Goal: Task Accomplishment & Management: Manage account settings

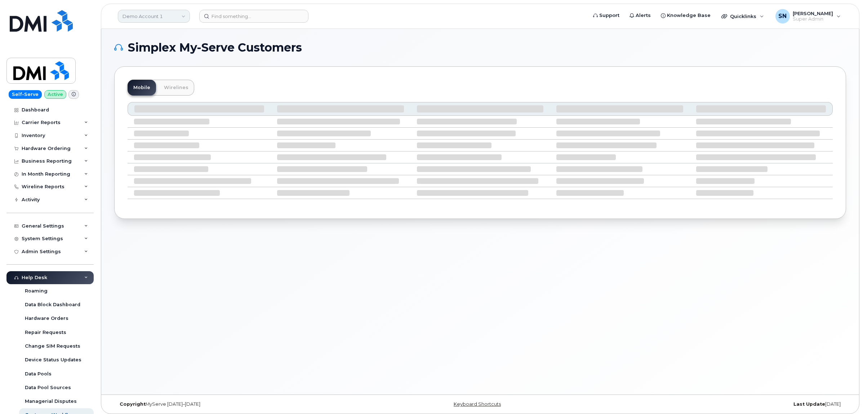
click at [177, 15] on link "Demo Account 1" at bounding box center [154, 16] width 72 height 13
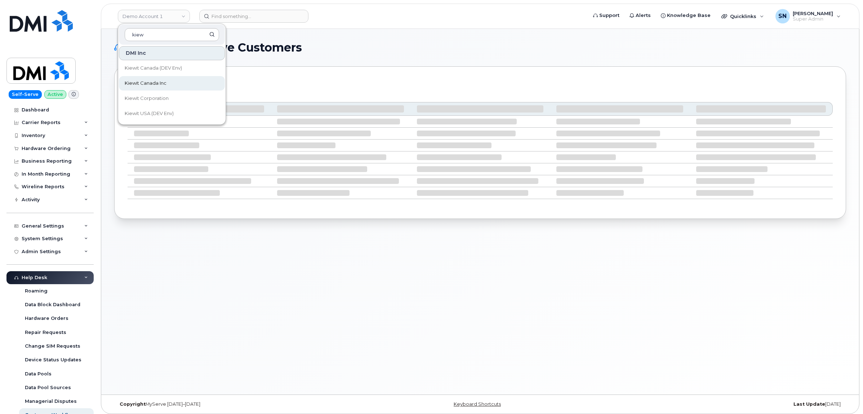
type input "kiew"
click at [170, 83] on link "Kiewit Canada Inc" at bounding box center [172, 83] width 106 height 14
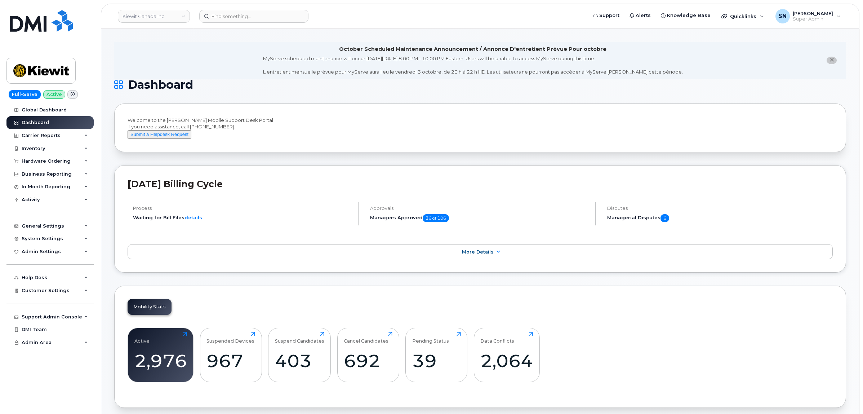
click at [833, 57] on icon "close notification" at bounding box center [831, 59] width 5 height 5
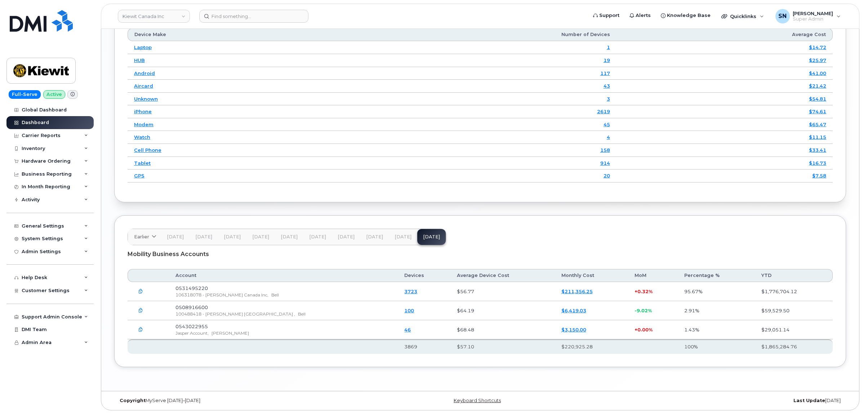
scroll to position [966, 0]
click at [55, 292] on span "Customer Settings" at bounding box center [46, 289] width 48 height 5
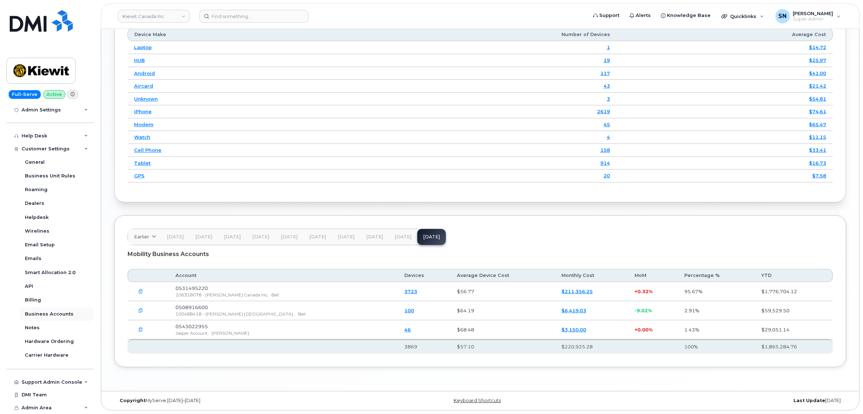
scroll to position [144, 0]
click at [49, 313] on div "Business Accounts" at bounding box center [49, 314] width 49 height 6
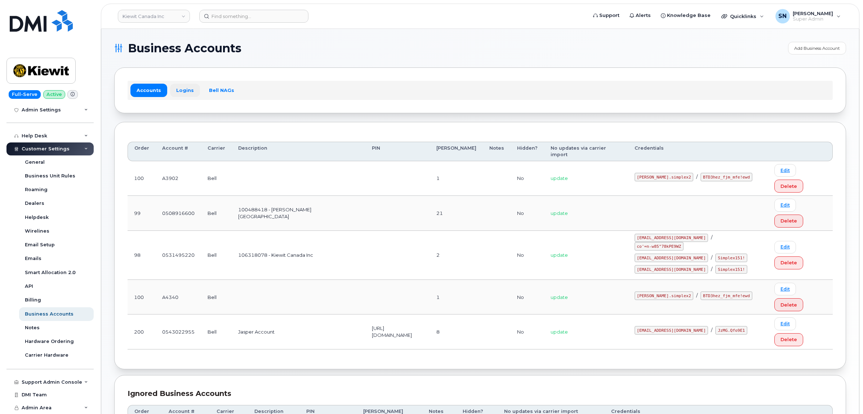
click at [180, 94] on link "Logins" at bounding box center [185, 90] width 30 height 13
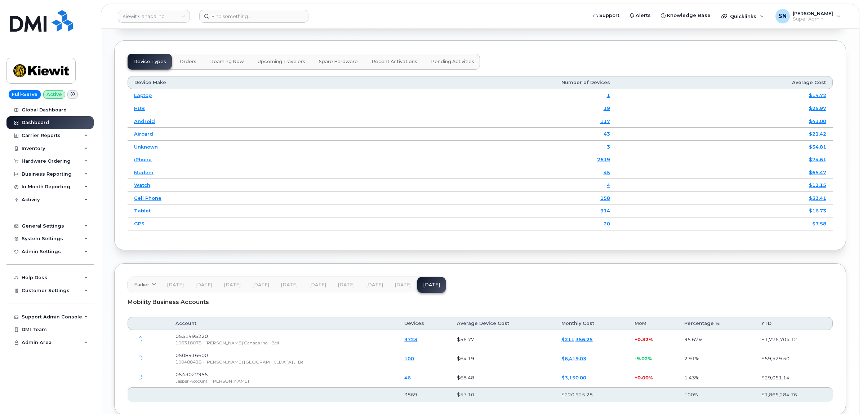
scroll to position [830, 0]
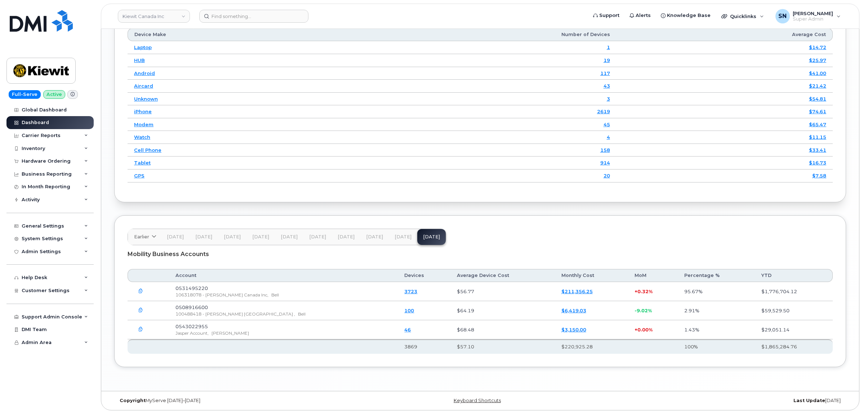
drag, startPoint x: 287, startPoint y: 204, endPoint x: 224, endPoint y: 205, distance: 63.8
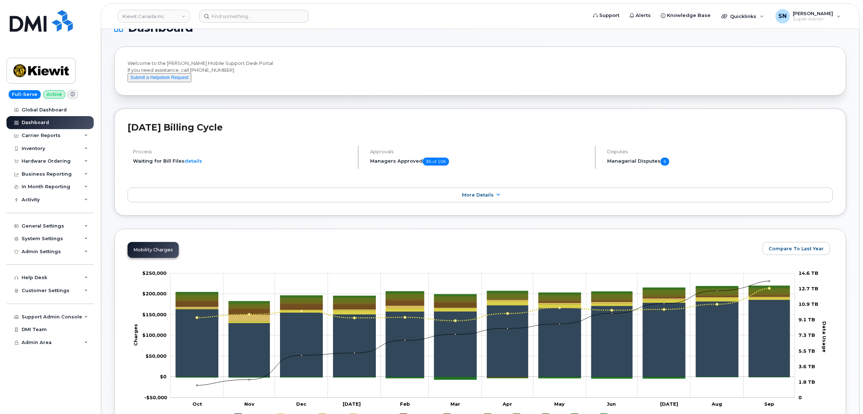
scroll to position [0, 0]
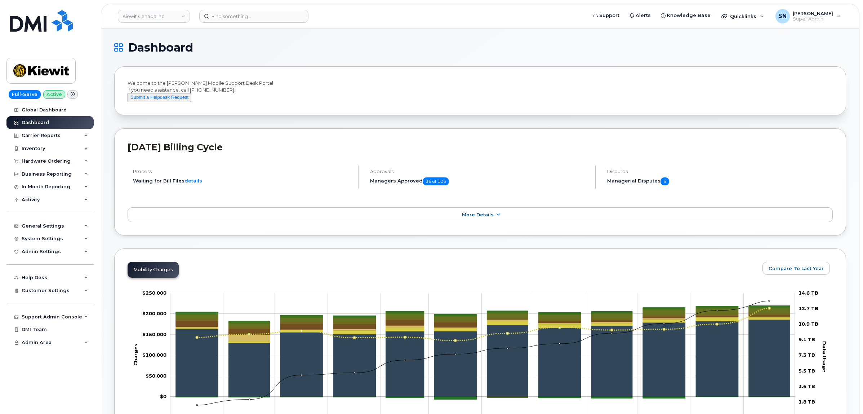
click at [50, 164] on div "Hardware Ordering" at bounding box center [46, 161] width 49 height 6
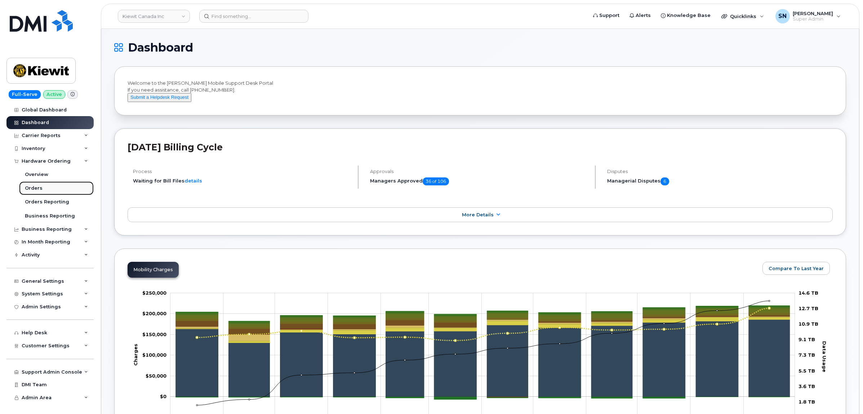
click at [40, 188] on div "Orders" at bounding box center [34, 188] width 18 height 6
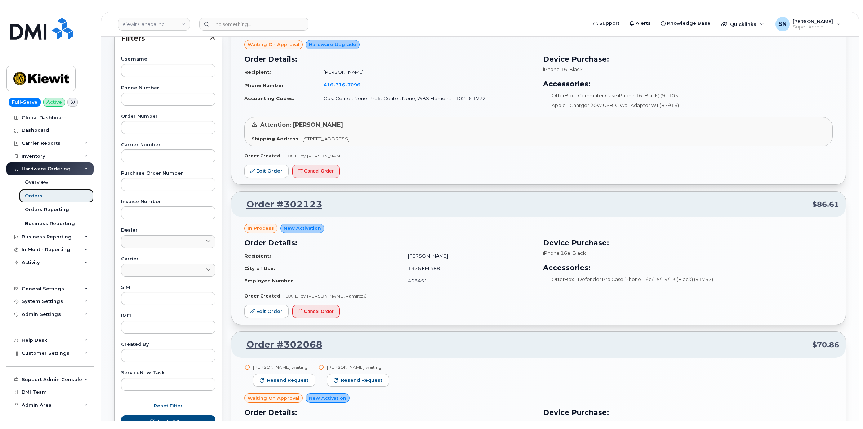
scroll to position [225, 0]
